Goal: Find specific page/section: Find specific page/section

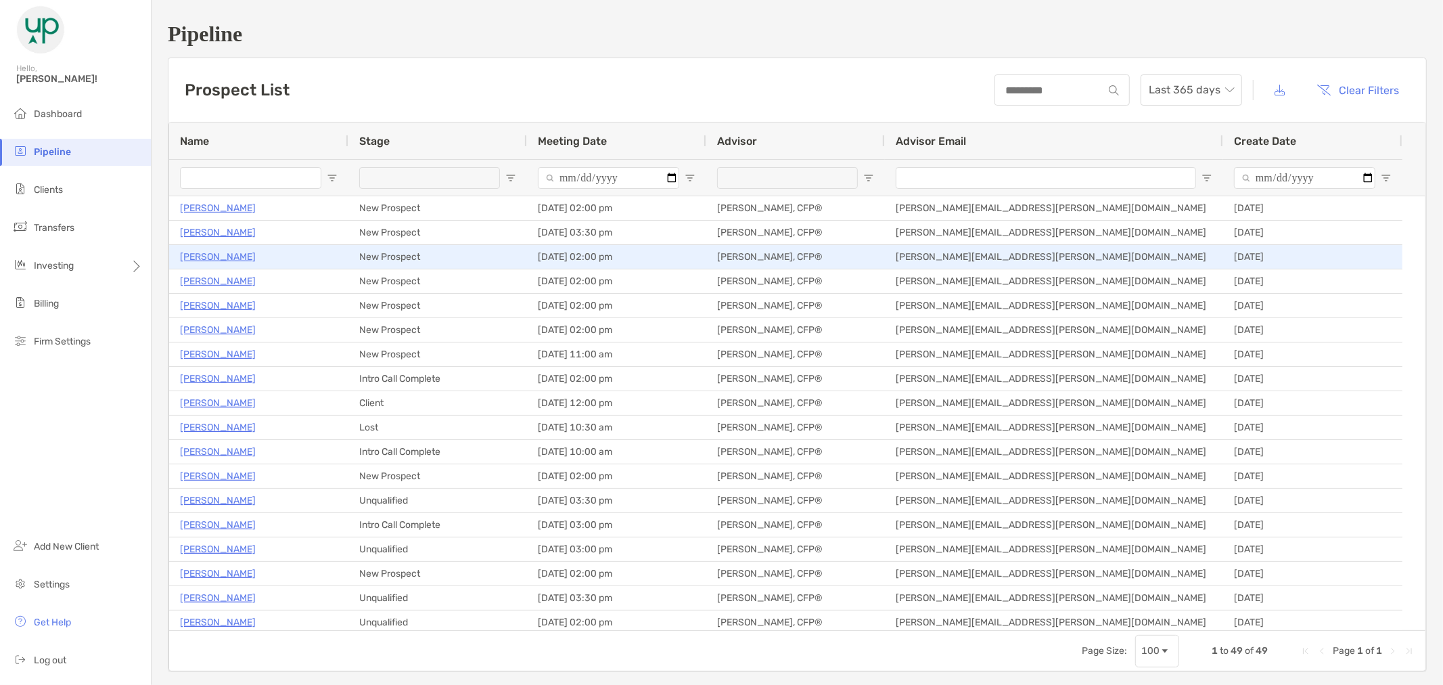
click at [223, 258] on p "[PERSON_NAME]" at bounding box center [218, 256] width 76 height 17
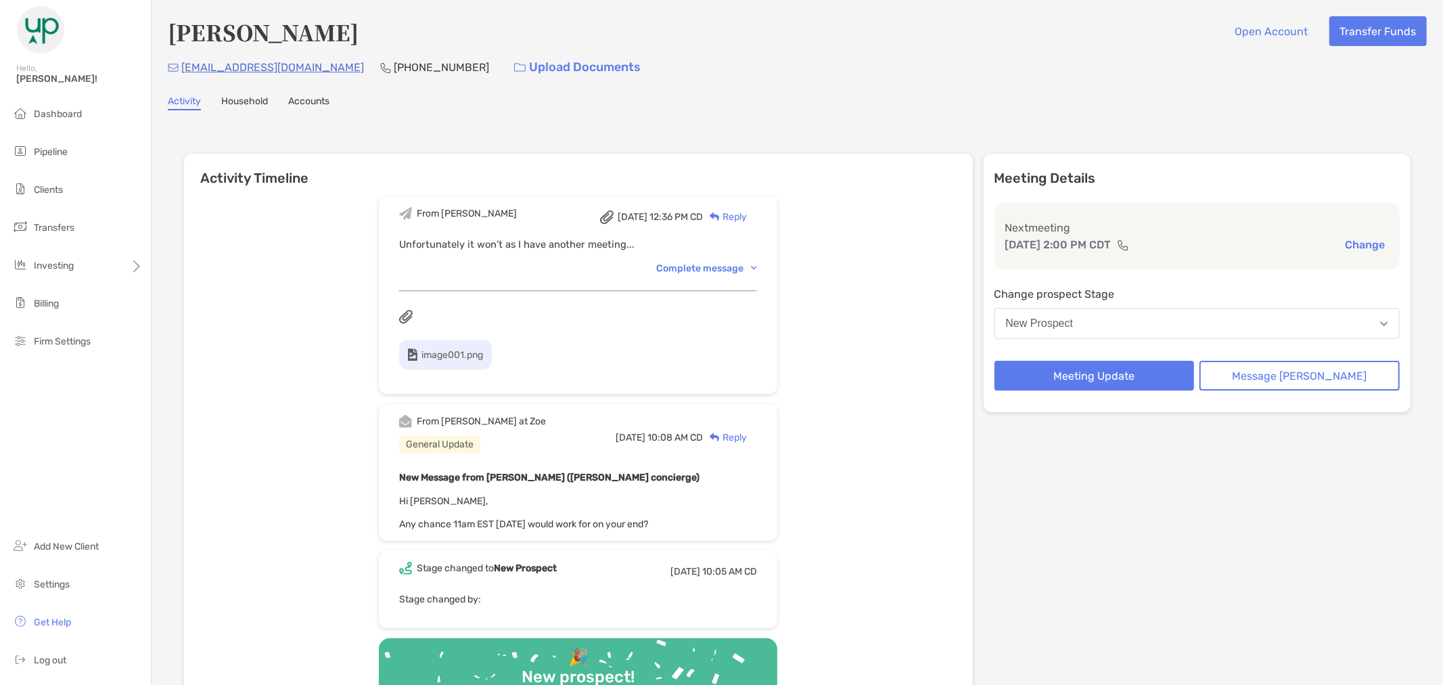
click at [483, 353] on span "image001.png" at bounding box center [452, 355] width 62 height 12
click at [78, 158] on li "Pipeline" at bounding box center [75, 152] width 151 height 27
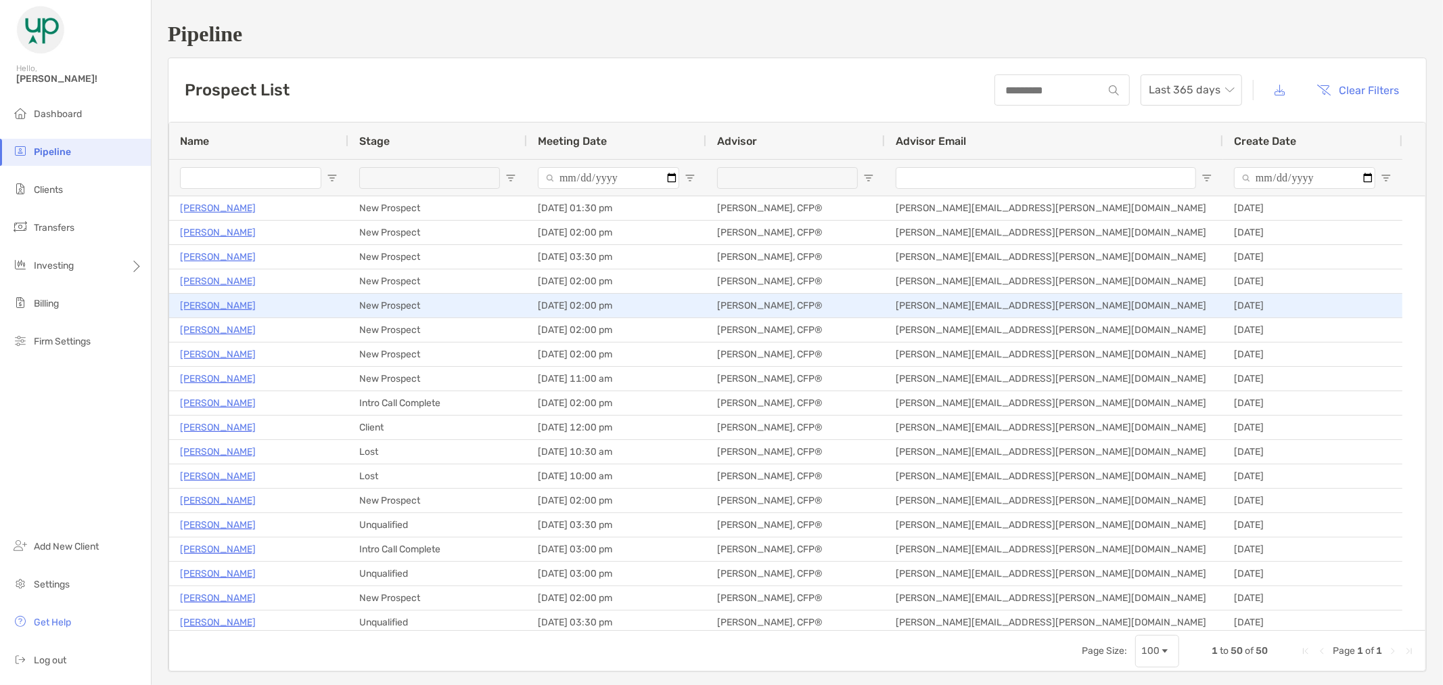
click at [233, 300] on p "Jacob Whetstone" at bounding box center [218, 305] width 76 height 17
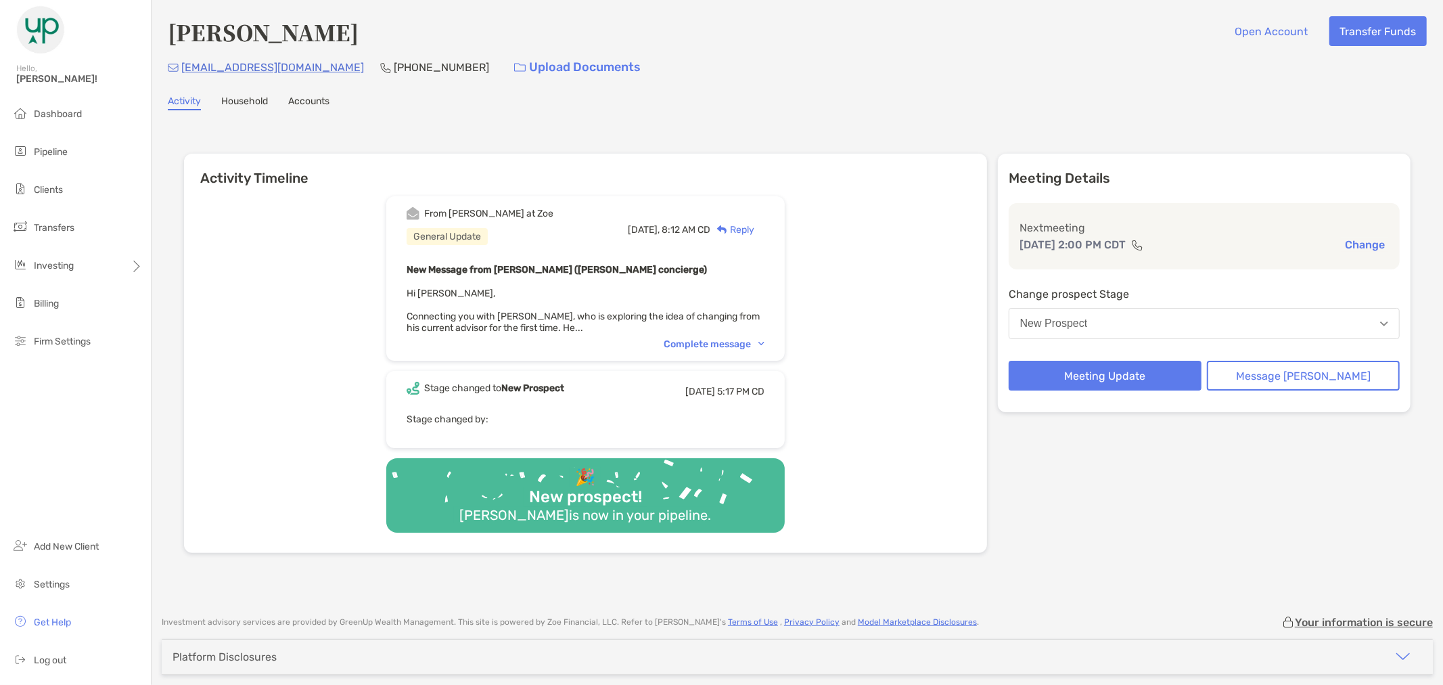
click at [764, 340] on div "Complete message" at bounding box center [714, 344] width 101 height 12
